Goal: Task Accomplishment & Management: Use online tool/utility

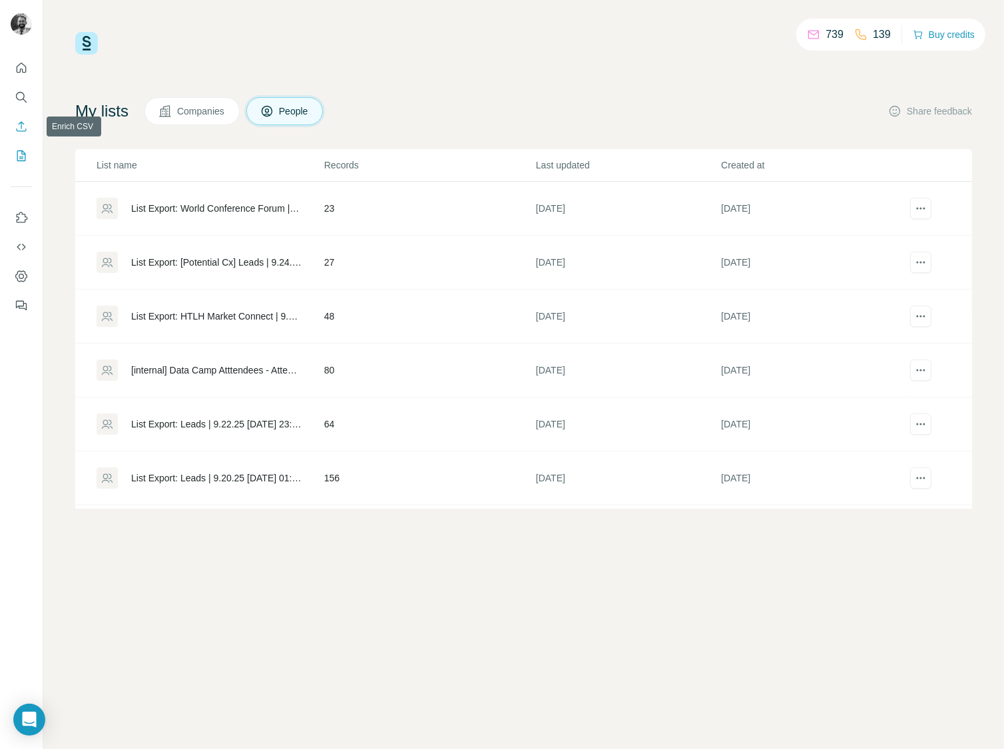
click at [22, 128] on icon "Enrich CSV" at bounding box center [21, 126] width 13 height 13
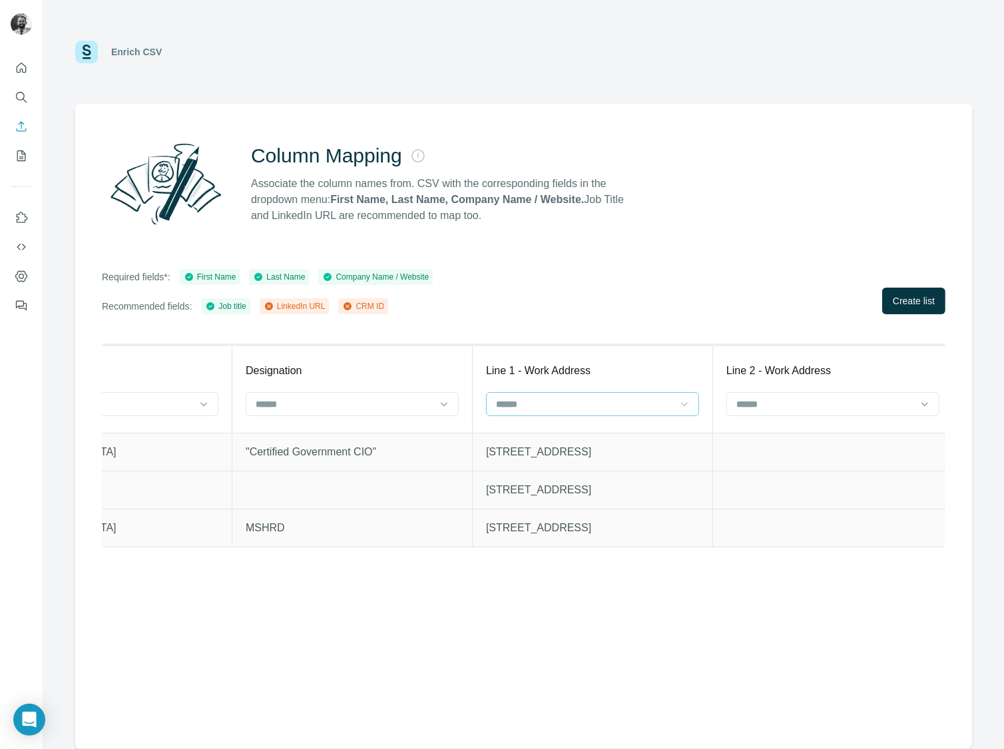
scroll to position [0, 2029]
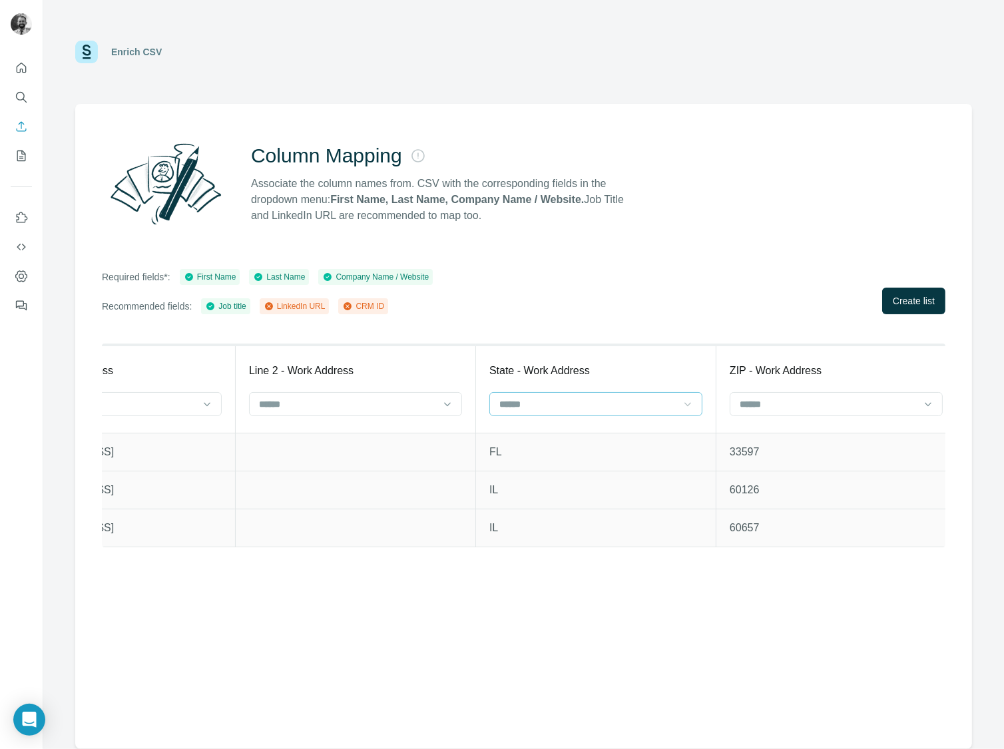
click at [681, 408] on icon at bounding box center [687, 403] width 13 height 13
click at [622, 468] on div "LinkedIn URL" at bounding box center [595, 457] width 206 height 24
drag, startPoint x: 649, startPoint y: 391, endPoint x: 658, endPoint y: 403, distance: 14.7
click at [649, 393] on div "LinkedIn URL" at bounding box center [595, 404] width 213 height 24
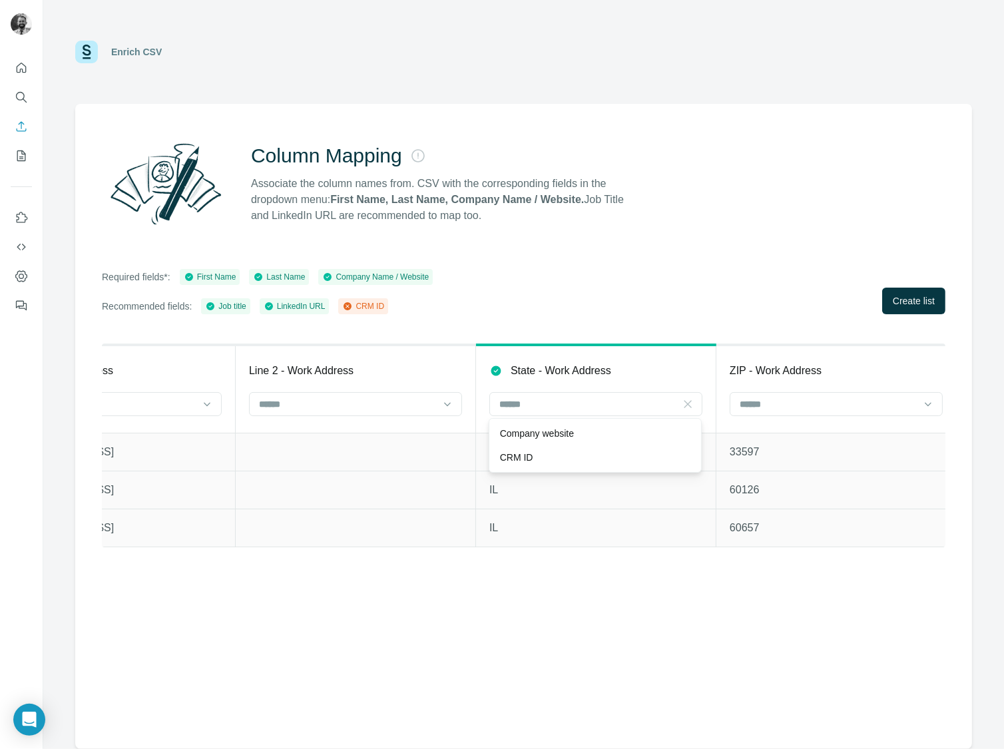
click at [692, 407] on icon at bounding box center [687, 403] width 13 height 13
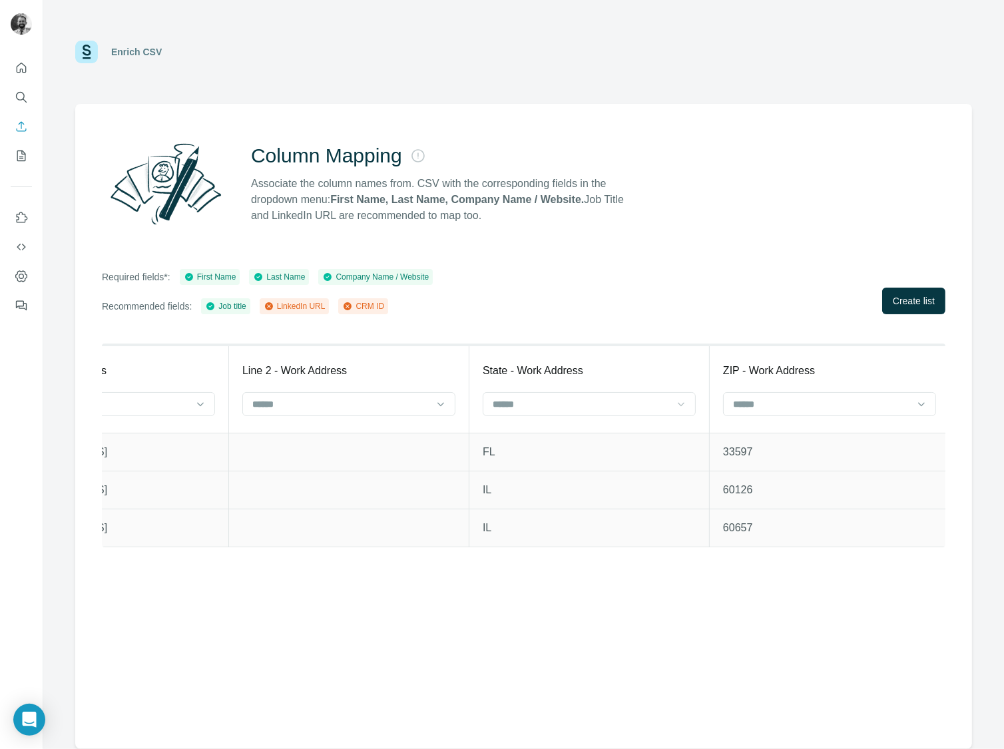
scroll to position [0, 2039]
click at [911, 306] on span "Create list" at bounding box center [914, 300] width 42 height 13
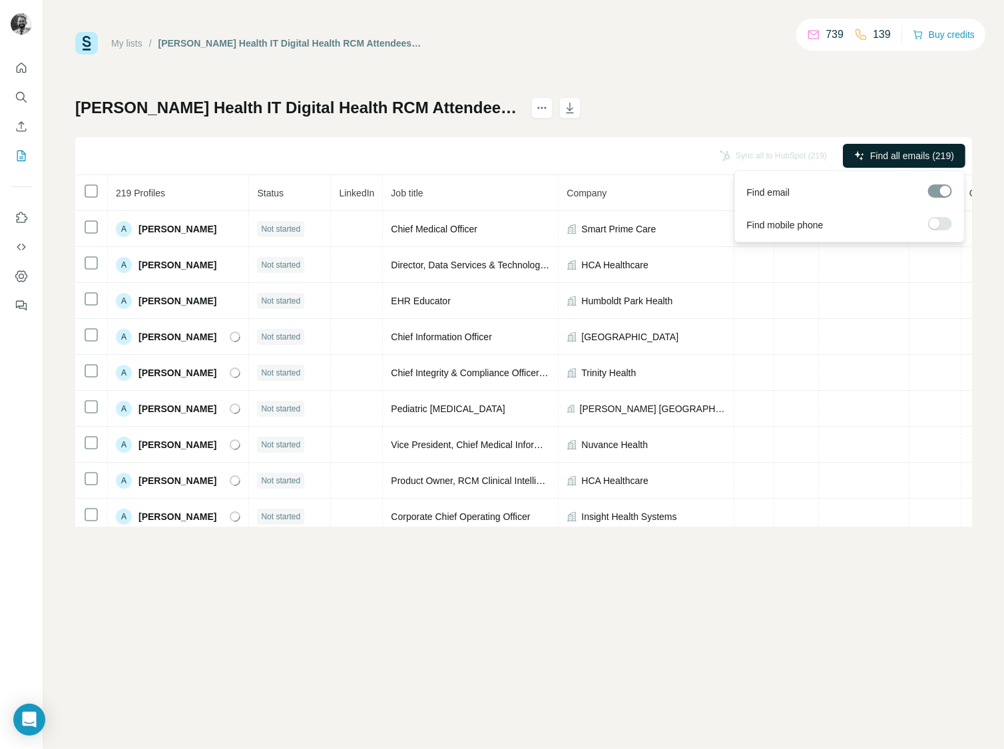
click at [895, 152] on span "Find all emails (219)" at bounding box center [912, 155] width 84 height 13
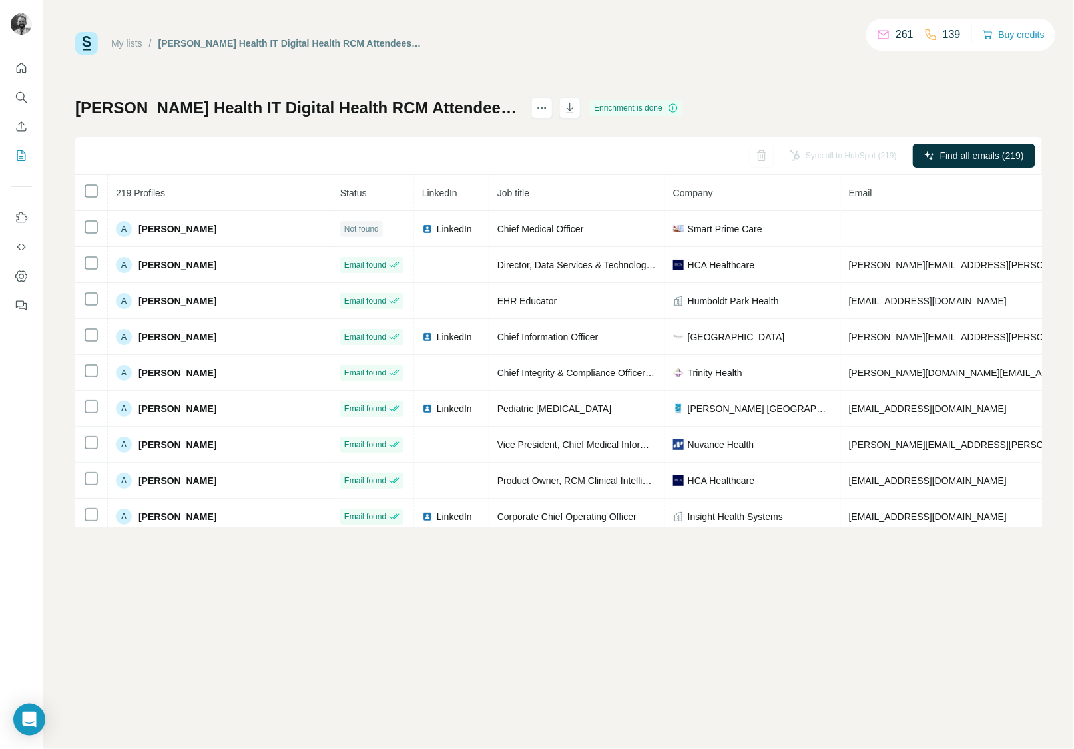
click at [686, 67] on div "My lists / Becker's Health IT Digital Health RCM Attendees _ 9-17-25 .xlsx - Be…" at bounding box center [558, 279] width 966 height 495
click at [580, 115] on button "button" at bounding box center [569, 107] width 21 height 21
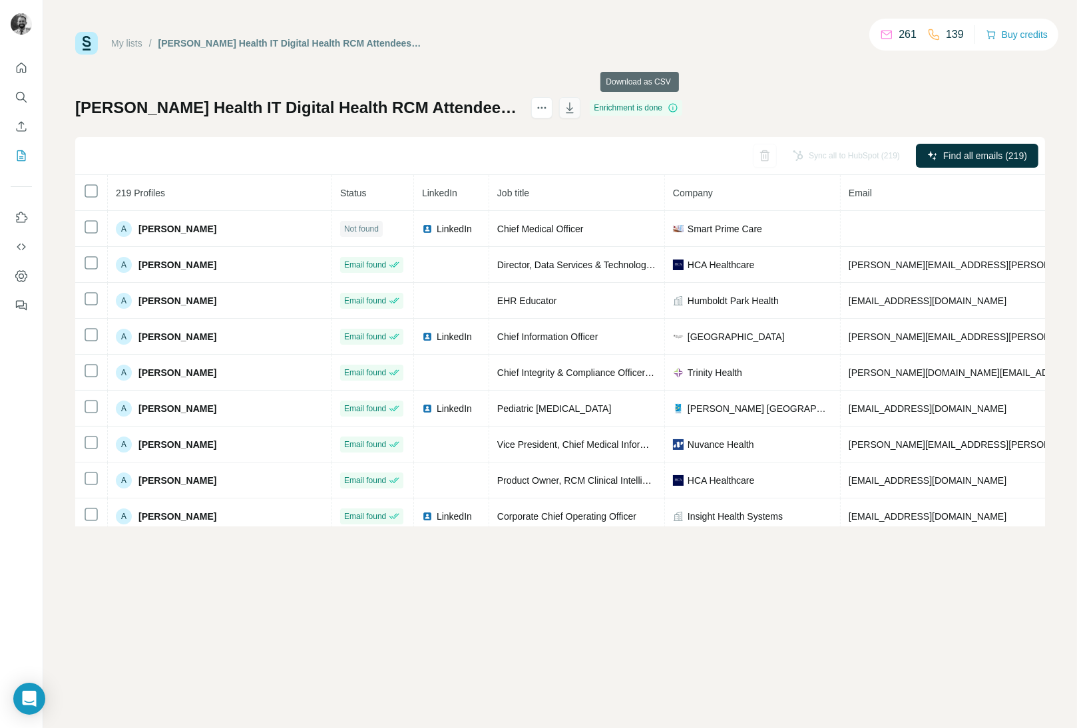
click at [576, 106] on icon "button" at bounding box center [569, 107] width 13 height 13
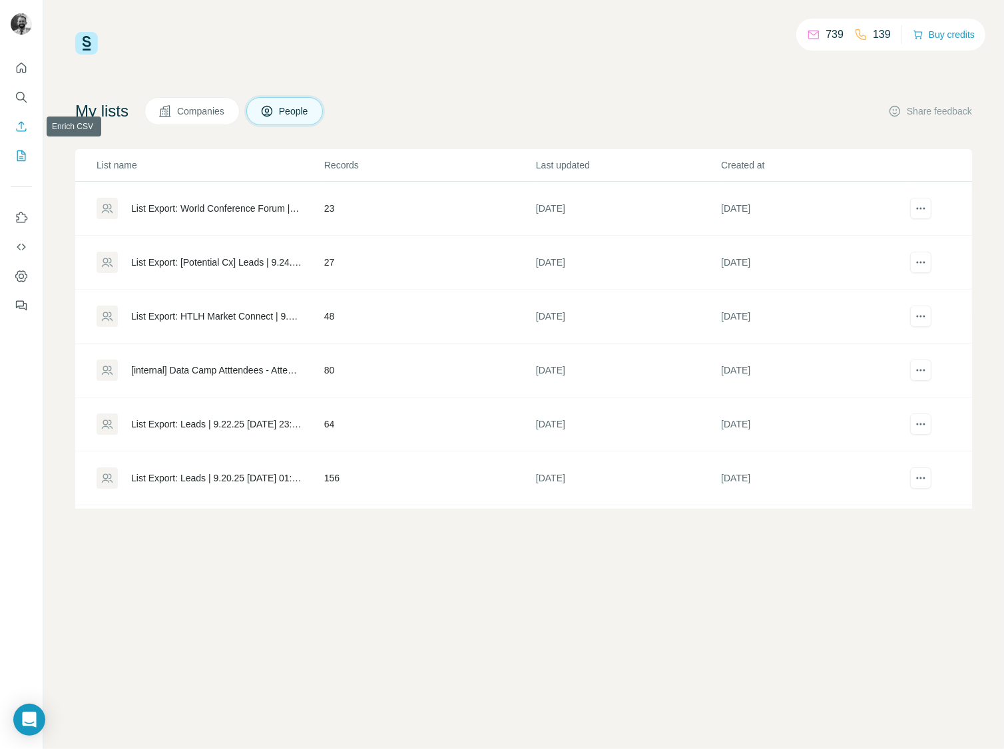
click at [18, 126] on icon "Enrich CSV" at bounding box center [21, 126] width 13 height 13
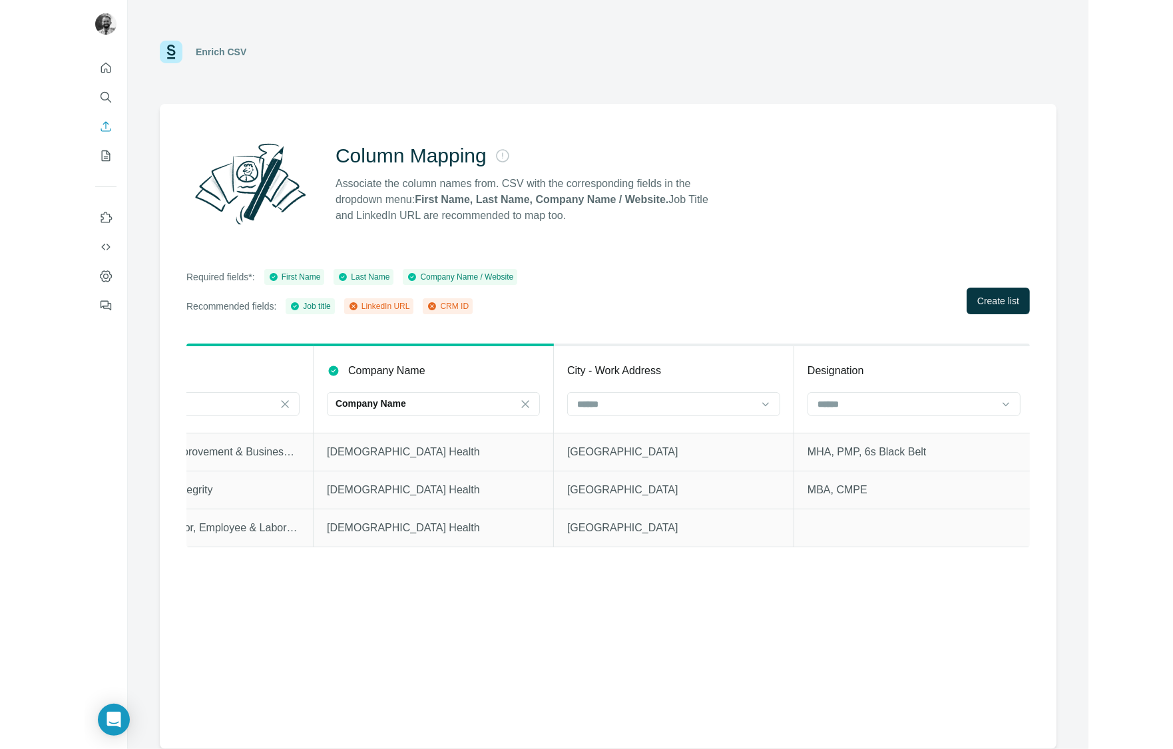
scroll to position [0, 1476]
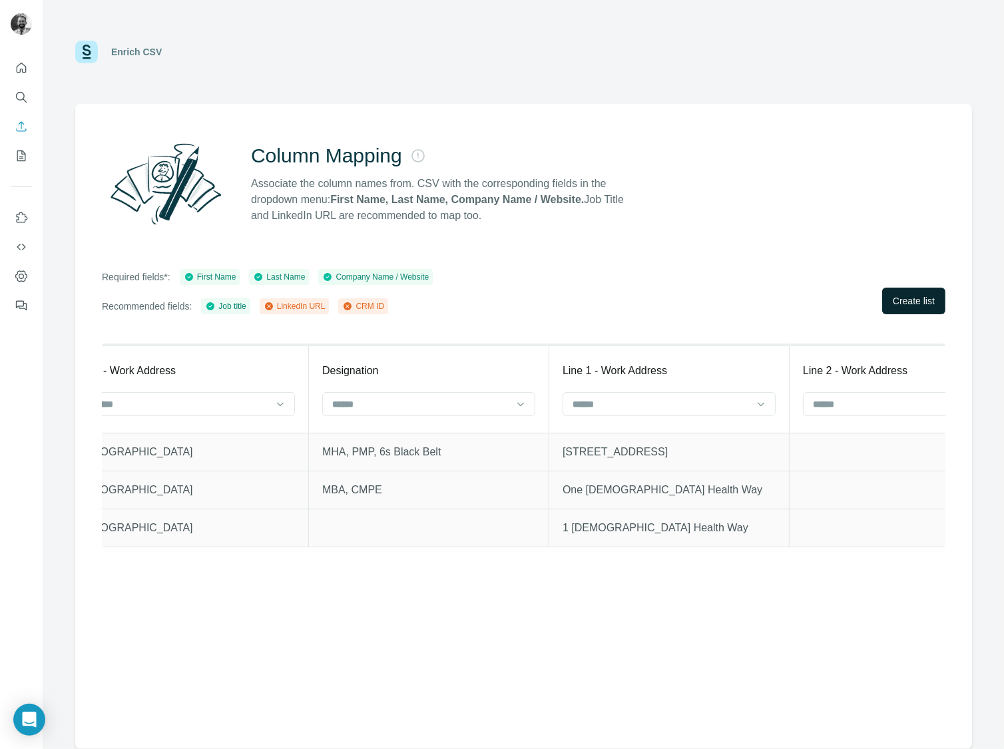
click at [924, 299] on span "Create list" at bounding box center [914, 300] width 42 height 13
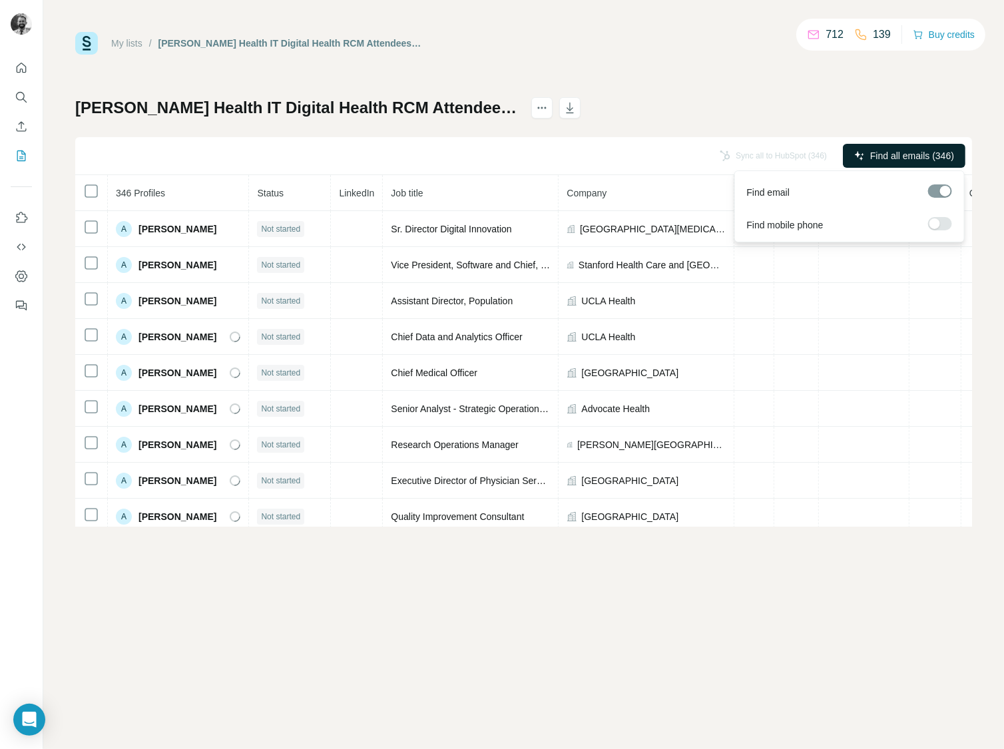
click at [882, 158] on span "Find all emails (346)" at bounding box center [912, 155] width 84 height 13
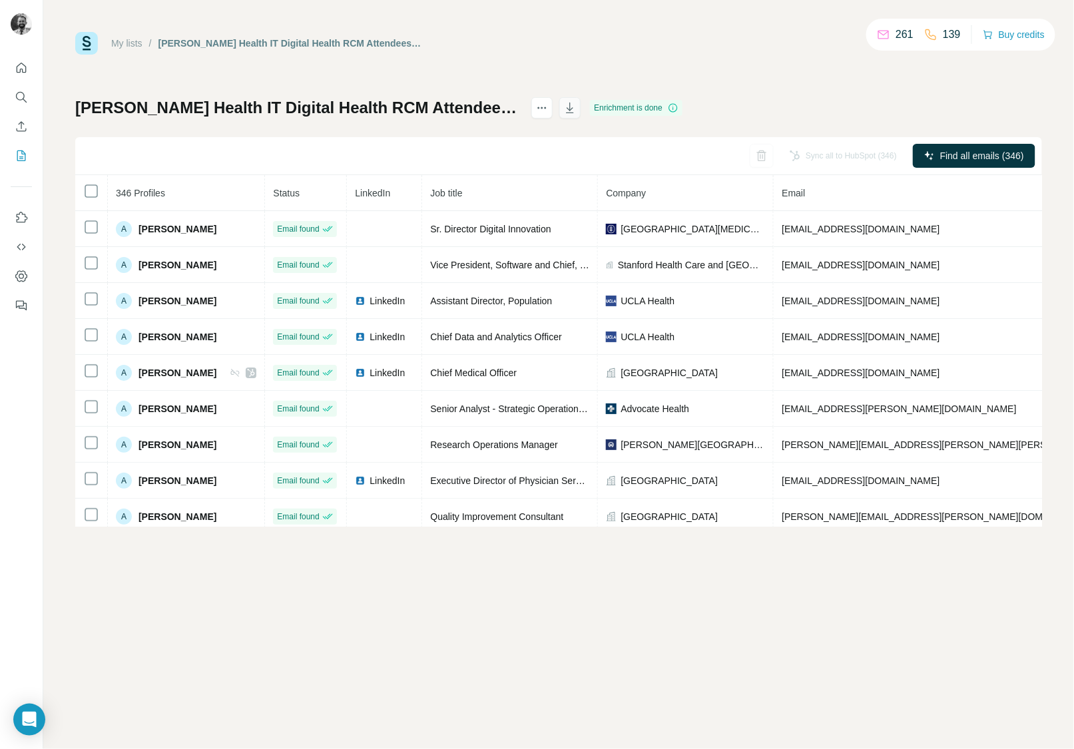
click at [580, 114] on button "button" at bounding box center [569, 107] width 21 height 21
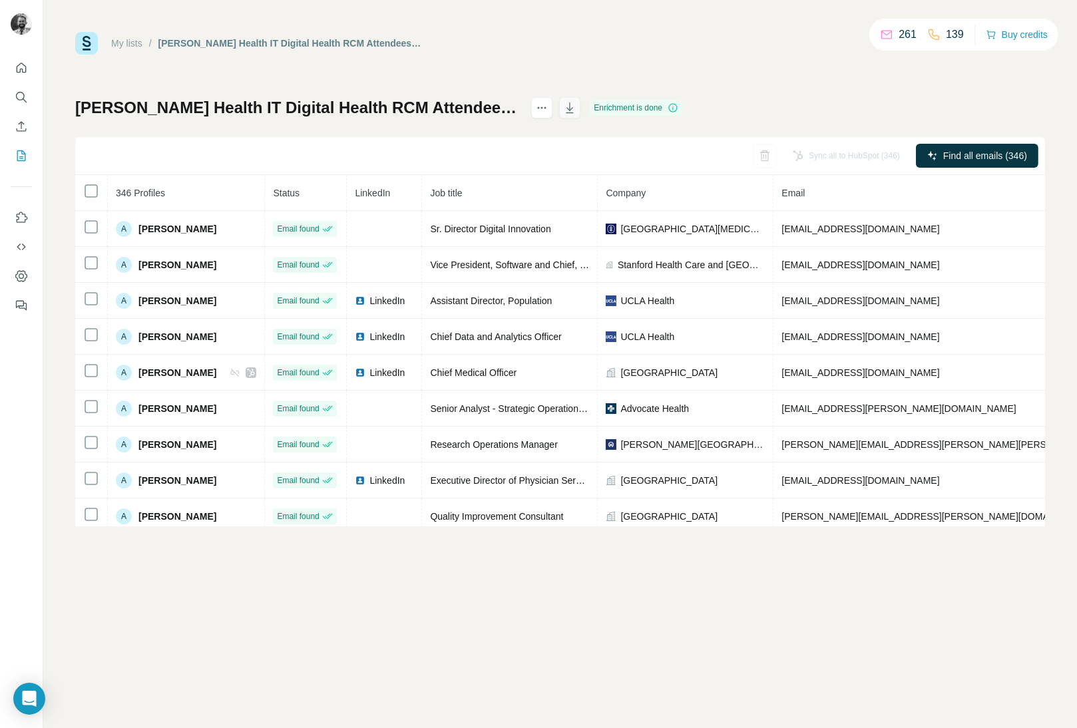
click at [576, 106] on icon "button" at bounding box center [569, 107] width 13 height 13
